Goal: Task Accomplishment & Management: Manage account settings

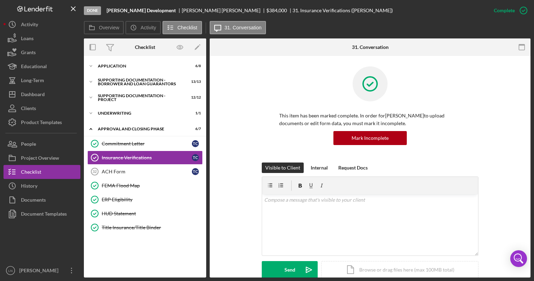
scroll to position [55, 0]
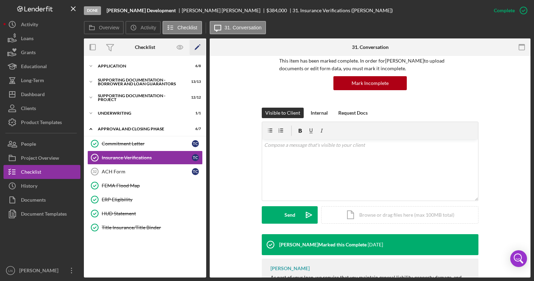
click at [198, 48] on polygon "button" at bounding box center [197, 47] width 5 height 5
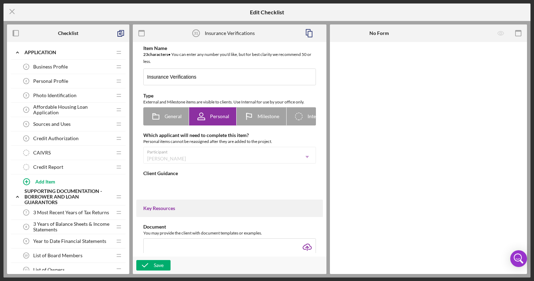
type textarea "<div>As part of your loan, we require that you maintain general liability, prop…"
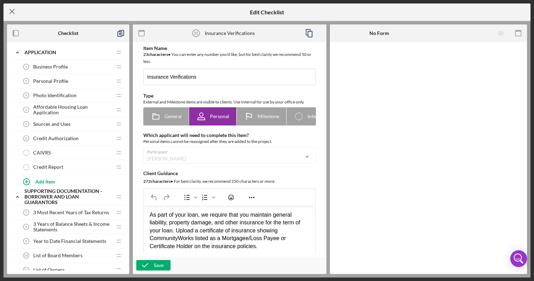
click at [13, 14] on icon "Icon/Menu Close" at bounding box center [11, 11] width 17 height 17
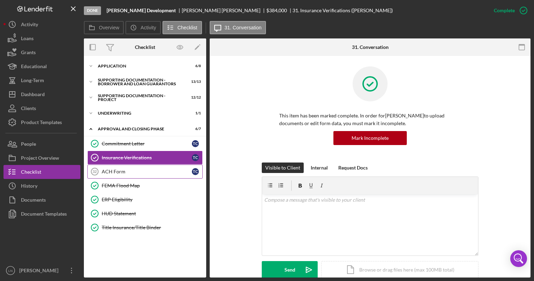
click at [147, 167] on link "ACH Form 32 ACH Form T C" at bounding box center [144, 172] width 115 height 14
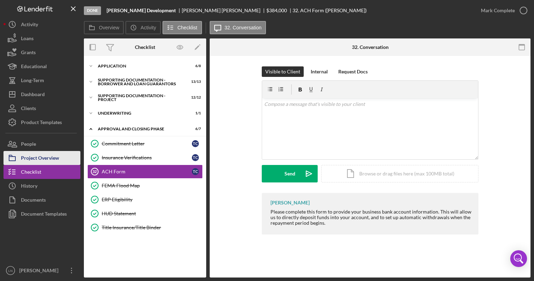
click at [50, 155] on div "Project Overview" at bounding box center [40, 159] width 38 height 16
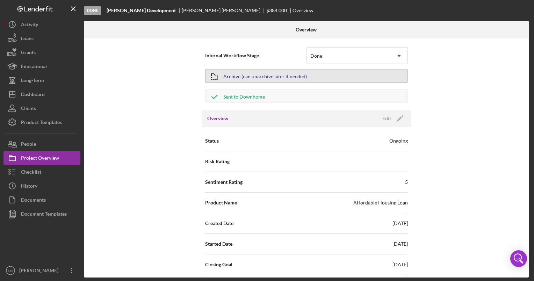
click at [291, 81] on div "Archive (can unarchive later if needed)" at bounding box center [265, 76] width 84 height 13
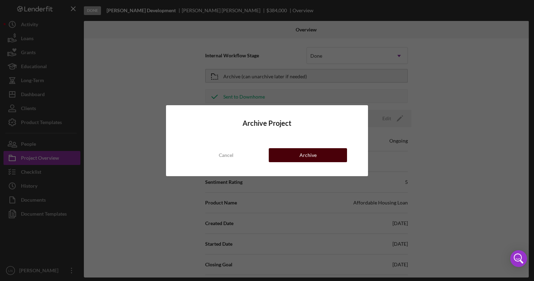
click at [313, 150] on div "Archive" at bounding box center [308, 155] width 17 height 14
